Goal: Navigation & Orientation: Find specific page/section

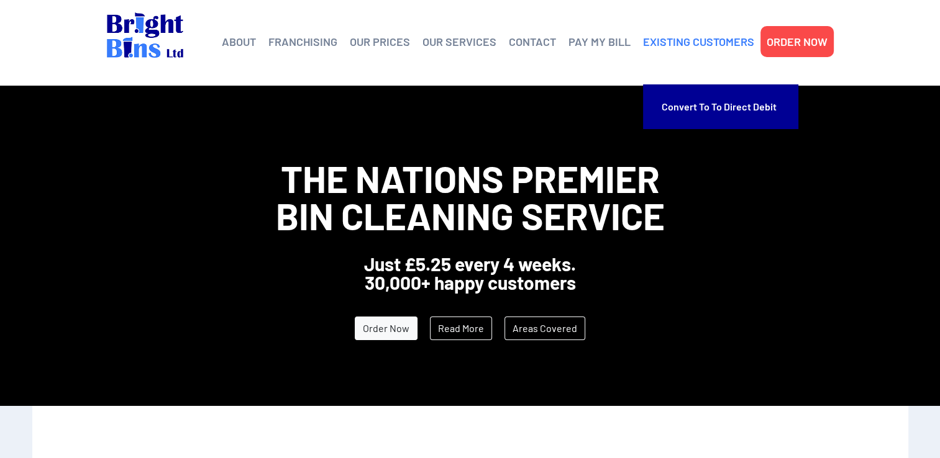
click at [686, 40] on link "EXISTING CUSTOMERS" at bounding box center [698, 41] width 111 height 19
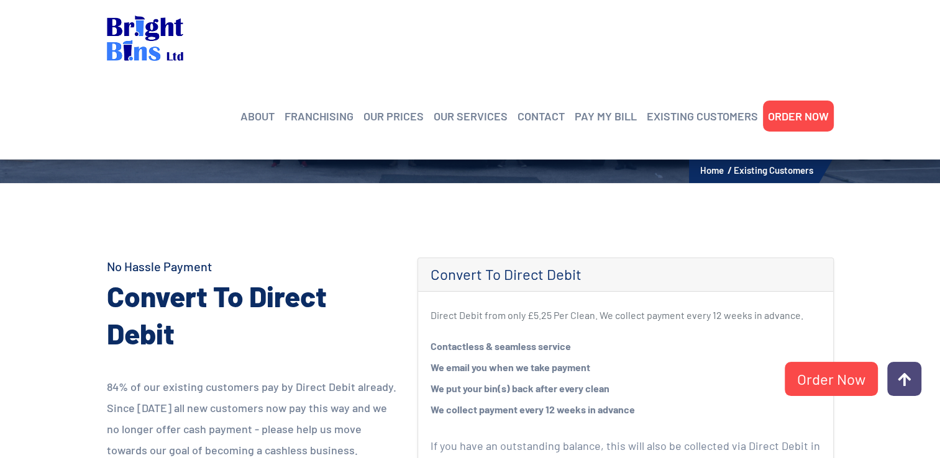
scroll to position [135, 0]
click at [547, 107] on link "CONTACT" at bounding box center [540, 116] width 47 height 19
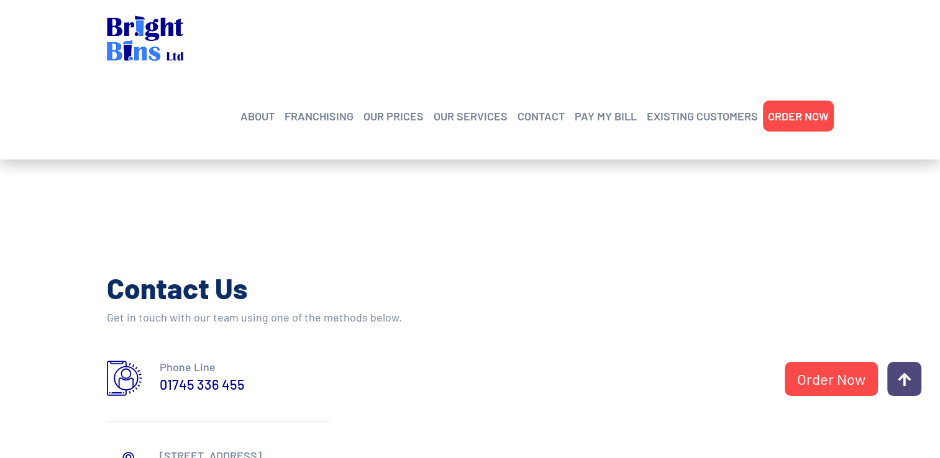
scroll to position [435, 0]
click at [402, 107] on link "OUR PRICES" at bounding box center [393, 116] width 60 height 19
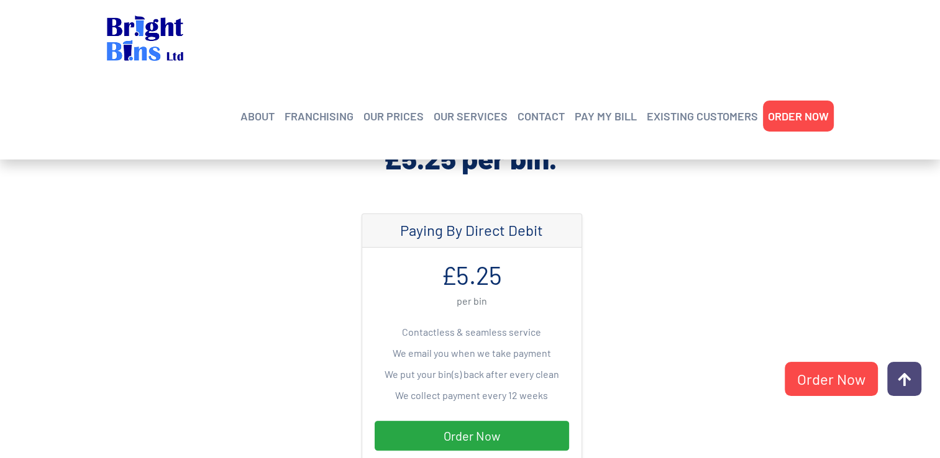
scroll to position [310, 0]
